Goal: Information Seeking & Learning: Find specific fact

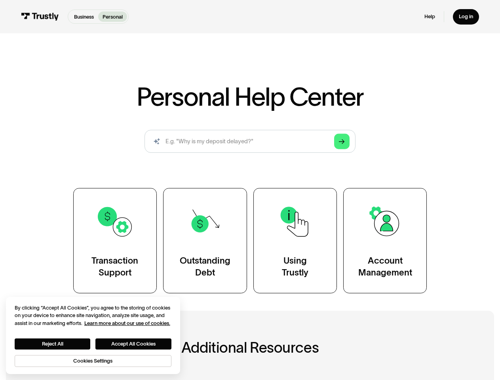
click at [250, 190] on div "Transaction Support Outstanding Debt Using Trustly Account Management" at bounding box center [250, 240] width 354 height 105
click at [342, 142] on icon "Arrow Right" at bounding box center [342, 142] width 6 height 6
click at [53, 344] on button "Reject All" at bounding box center [53, 344] width 76 height 11
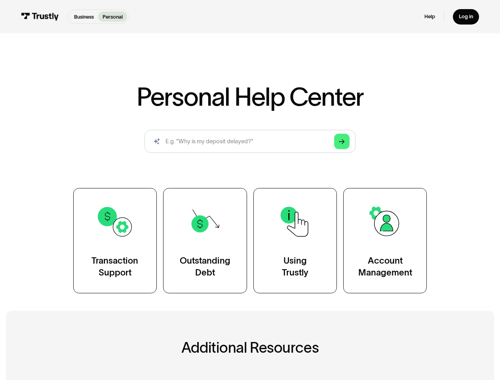
click at [134, 344] on button "Accept All Cookies" at bounding box center [133, 344] width 76 height 11
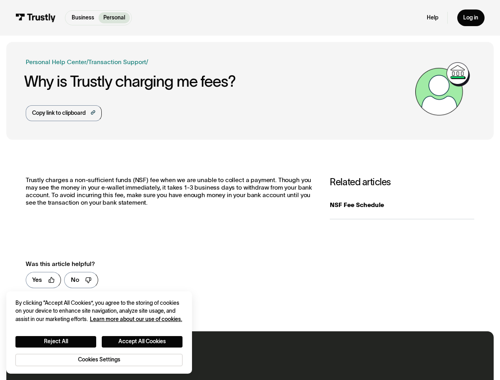
click at [250, 190] on p "Trustly charges a non-sufficient funds (NSF) fee when we are unable to collect …" at bounding box center [170, 192] width 289 height 30
click at [63, 113] on div "Copy link to clipboard" at bounding box center [58, 113] width 53 height 8
click at [43, 280] on link "Yes" at bounding box center [44, 280] width 36 height 16
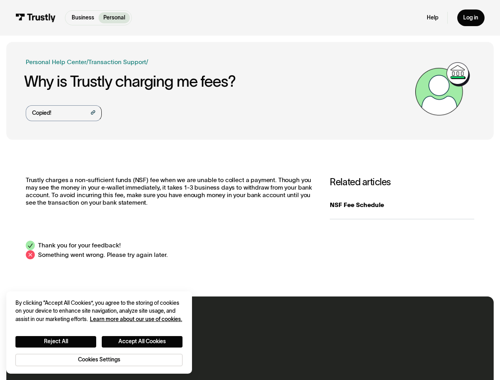
click at [80, 280] on div "**********" at bounding box center [250, 218] width 488 height 145
click at [56, 341] on button "Reject All" at bounding box center [55, 341] width 81 height 11
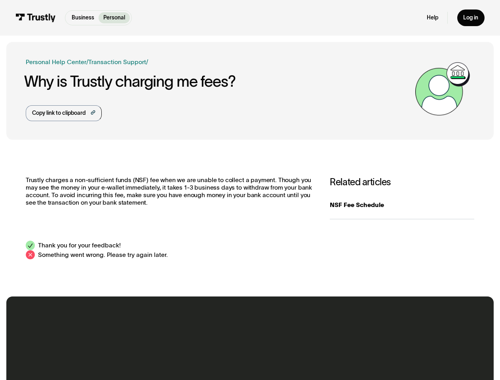
click at [143, 341] on h2 "Contact our North American support team" at bounding box center [250, 338] width 274 height 17
click at [99, 360] on div "Contact our North American support team We’re here for you 24/7 via chat, text,…" at bounding box center [250, 354] width 488 height 114
